Goal: Complete application form

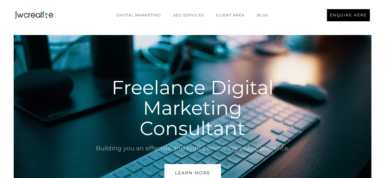
click at [351, 19] on link "ENQUIRE HERE" at bounding box center [348, 15] width 43 height 12
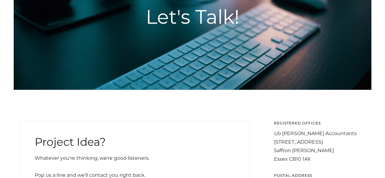
scroll to position [183, 0]
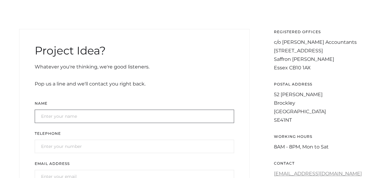
click at [76, 115] on input "Get In Touch Form" at bounding box center [134, 116] width 199 height 13
type input "Lakshita Sharma"
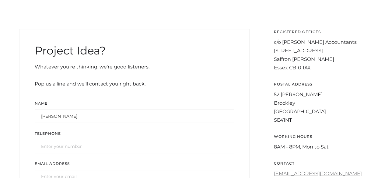
click at [70, 146] on input "Get In Touch Form" at bounding box center [134, 146] width 199 height 13
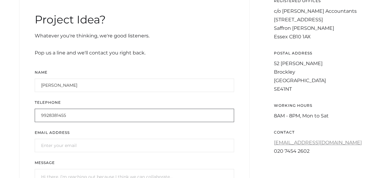
scroll to position [244, 0]
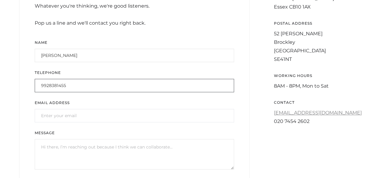
type input "9928381455"
click at [55, 115] on input "Get In Touch Form" at bounding box center [134, 115] width 199 height 13
type input "lakshita@matrixwebinfotech.com"
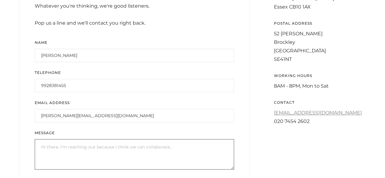
click at [69, 152] on textarea "Message" at bounding box center [134, 154] width 199 height 30
paste textarea "I hope you're doing well. I’m lakshita sharma Business Development Manager at M…"
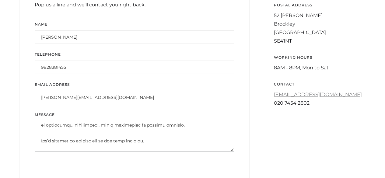
scroll to position [274, 0]
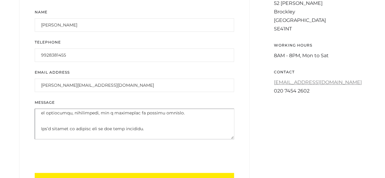
type textarea "I hope you're doing well. I’m lakshita sharma Business Development Manager at M…"
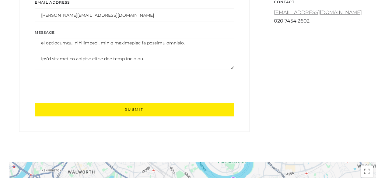
scroll to position [365, 0]
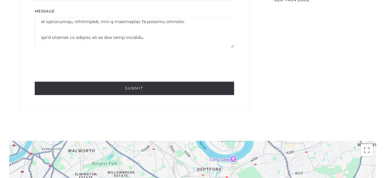
click at [110, 86] on input "Submit" at bounding box center [134, 88] width 199 height 13
type input "Please wait..."
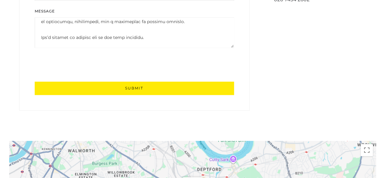
scroll to position [189, 0]
